Goal: Information Seeking & Learning: Learn about a topic

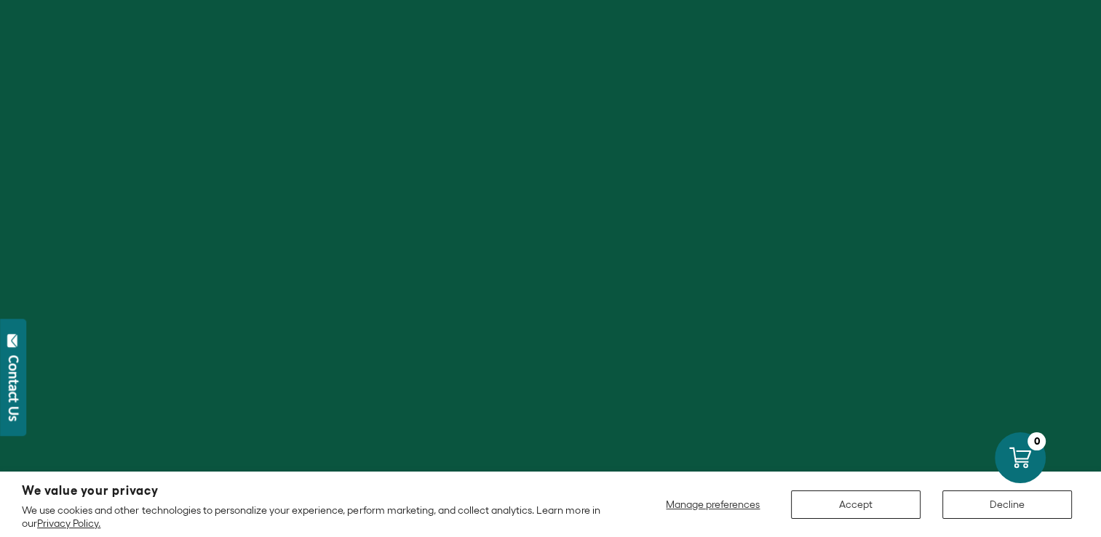
scroll to position [941, 0]
click at [836, 507] on button "Accept" at bounding box center [856, 505] width 130 height 28
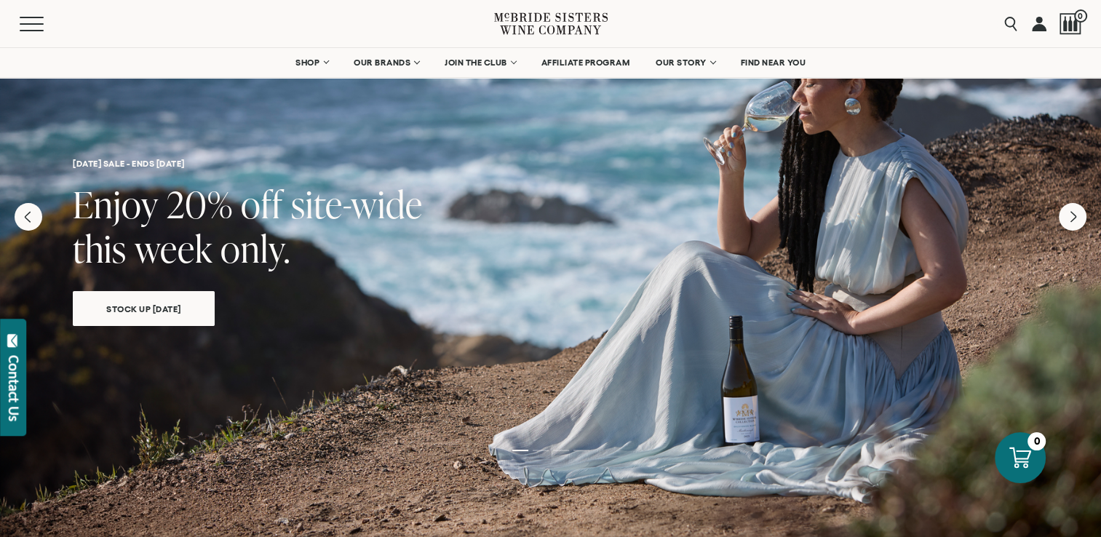
scroll to position [0, 0]
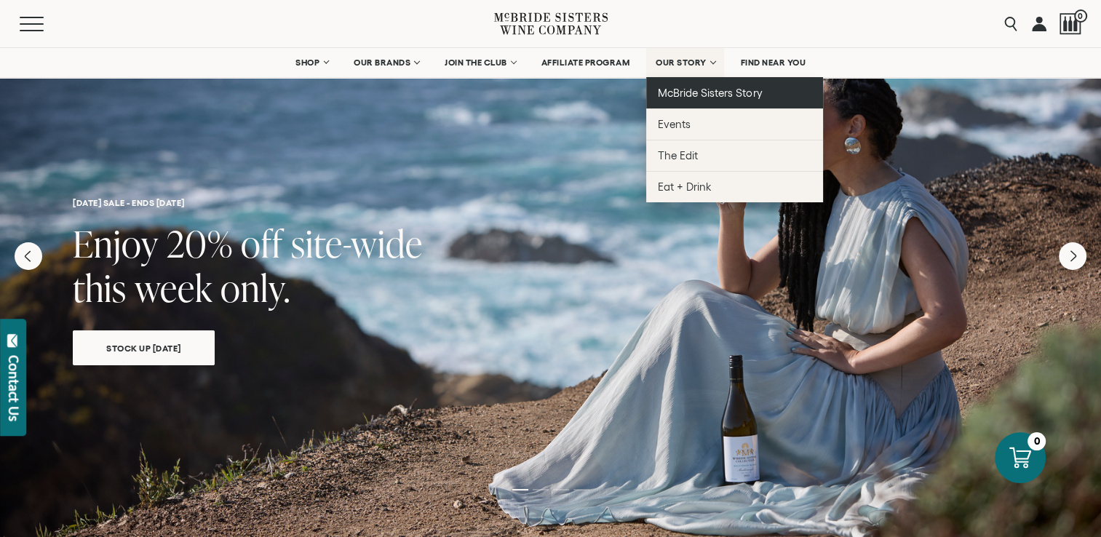
click at [713, 87] on span "McBride Sisters Story" at bounding box center [710, 93] width 104 height 12
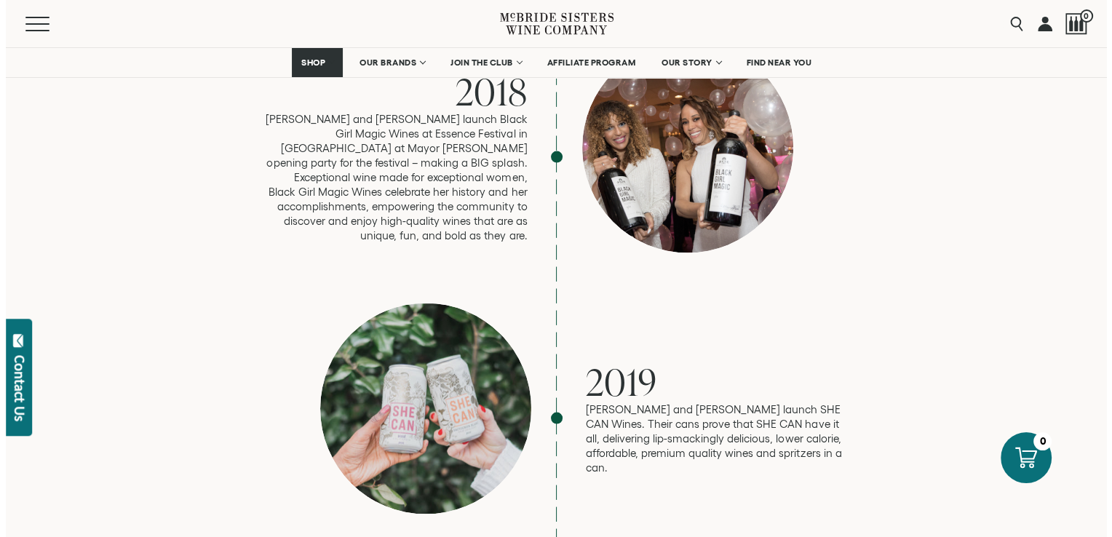
scroll to position [2790, 0]
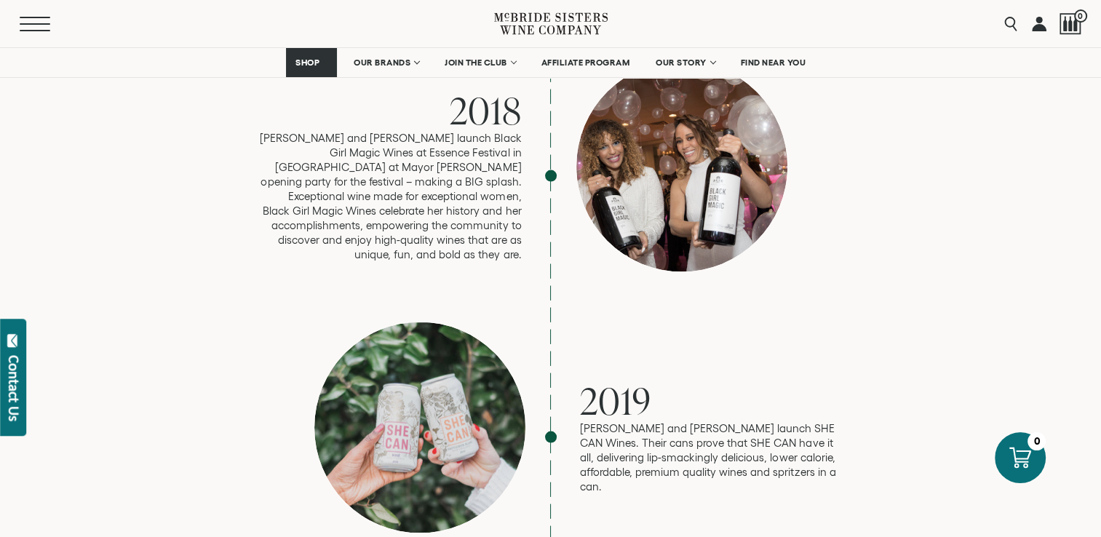
click at [36, 23] on span "Mobile Menu Trigger" at bounding box center [35, 23] width 31 height 1
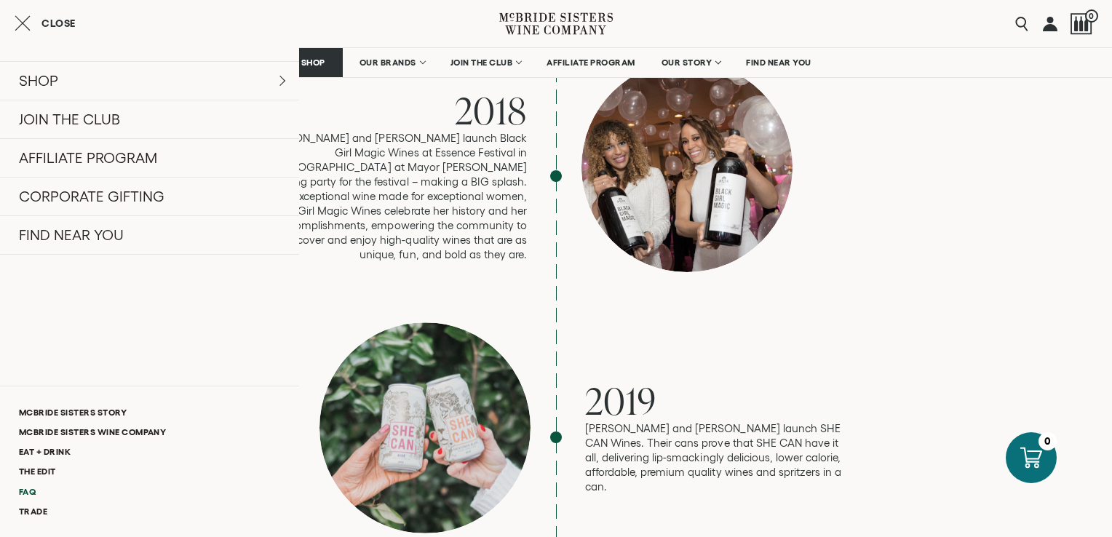
click at [26, 486] on link "FAQ" at bounding box center [149, 492] width 299 height 20
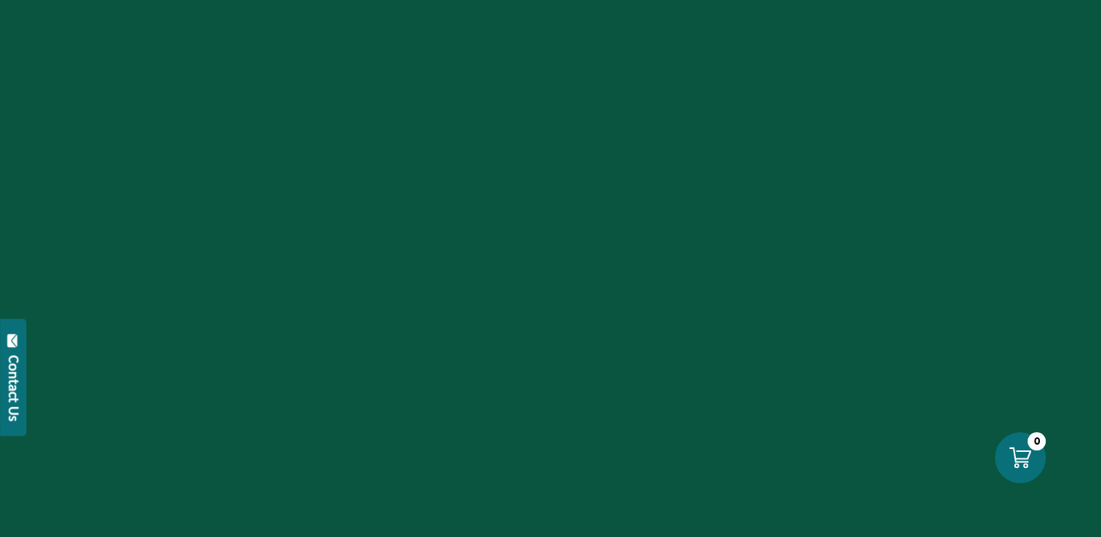
scroll to position [940, 0]
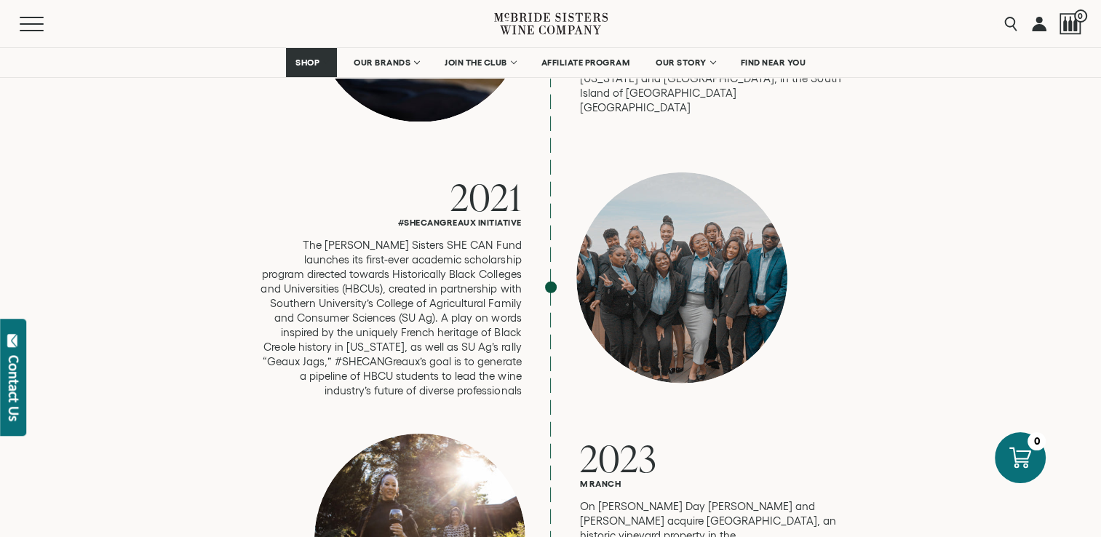
scroll to position [5134, 0]
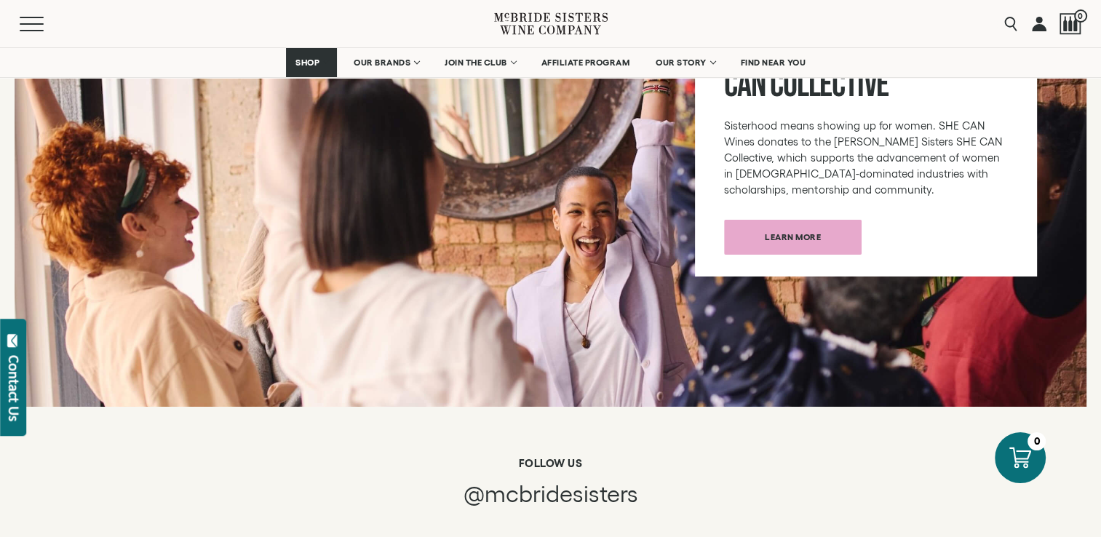
drag, startPoint x: 1109, startPoint y: 30, endPoint x: 804, endPoint y: 28, distance: 305.7
click at [804, 28] on div "Menu Search 0" at bounding box center [550, 23] width 1101 height 47
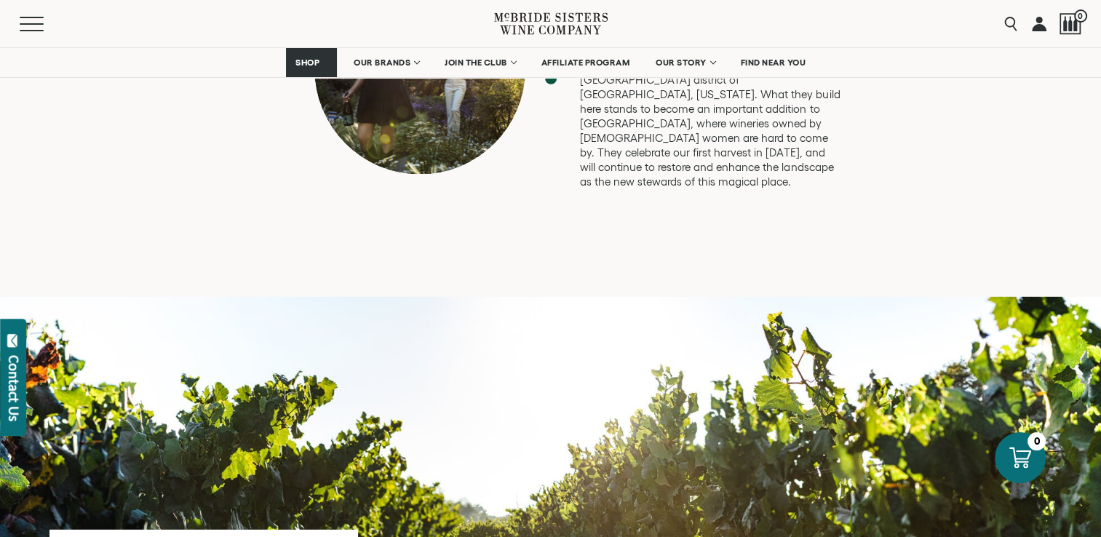
scroll to position [3724, 0]
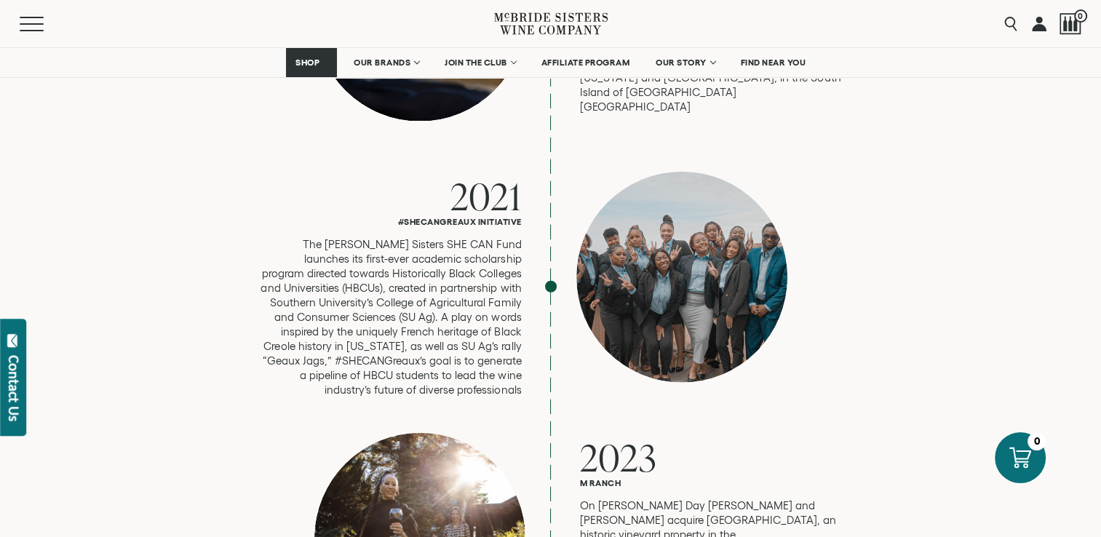
drag, startPoint x: 1104, startPoint y: 9, endPoint x: 782, endPoint y: 22, distance: 322.8
click at [782, 22] on div "Menu Search 0" at bounding box center [550, 23] width 1101 height 47
drag, startPoint x: 1107, startPoint y: 529, endPoint x: 1022, endPoint y: 154, distance: 385.2
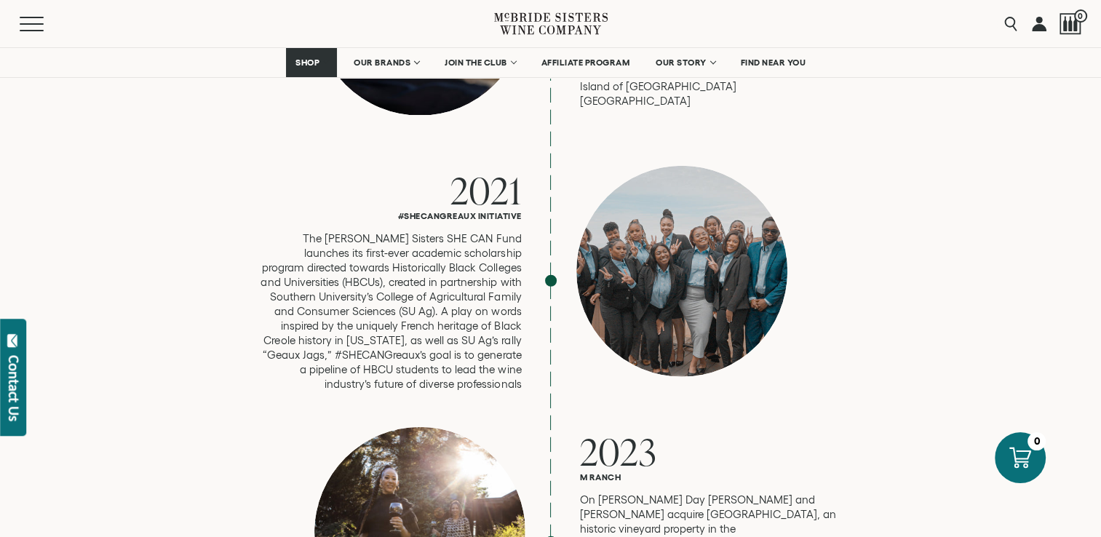
scroll to position [3260, 0]
